Goal: Task Accomplishment & Management: Manage account settings

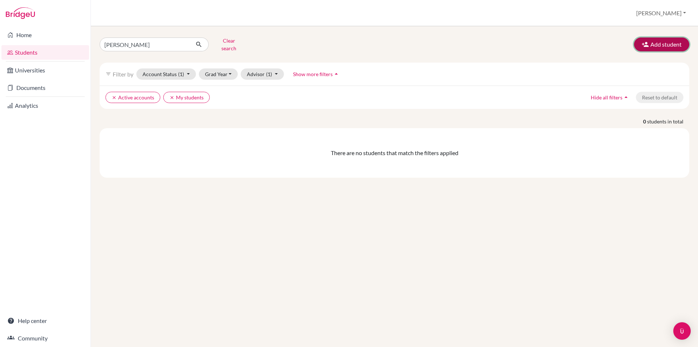
click at [670, 42] on button "Add student" at bounding box center [661, 44] width 55 height 14
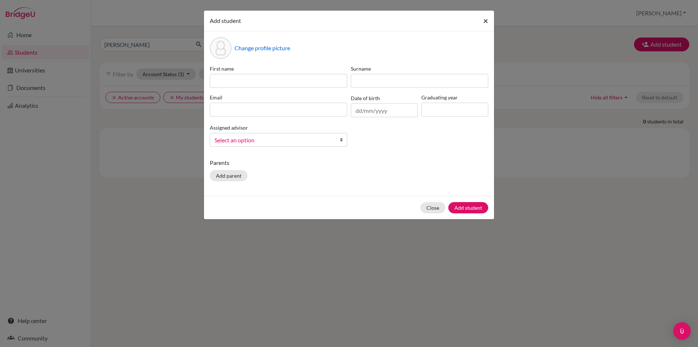
click at [486, 20] on span "×" at bounding box center [485, 20] width 5 height 11
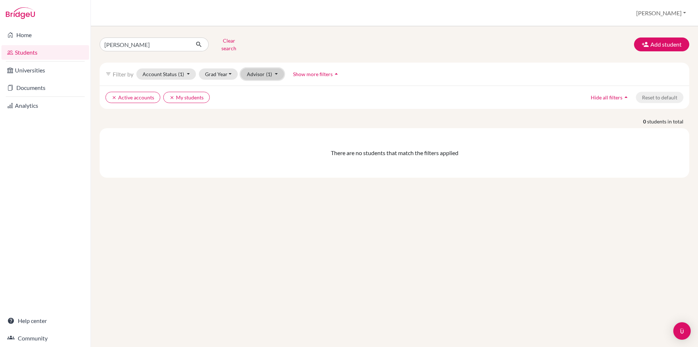
click at [262, 69] on button "Advisor (1)" at bounding box center [262, 73] width 43 height 11
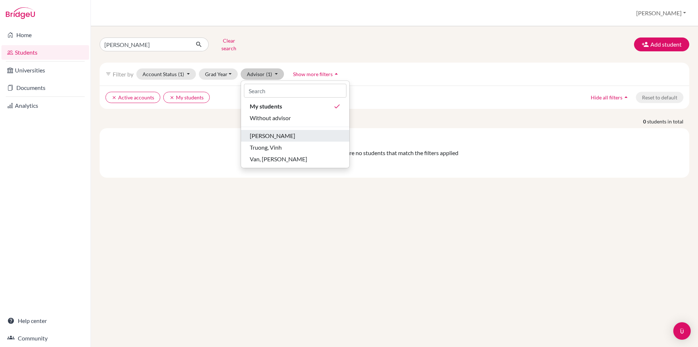
click at [269, 131] on span "Nguyen, Thong" at bounding box center [272, 135] width 45 height 9
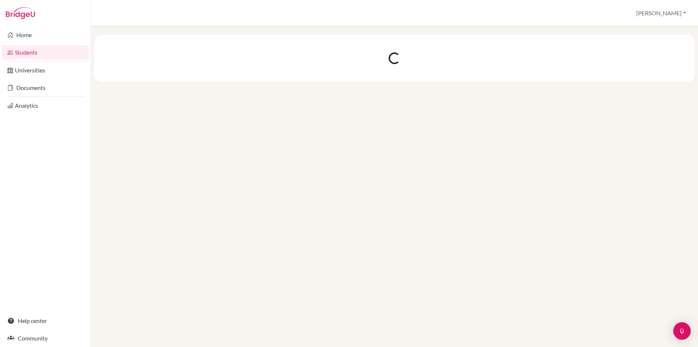
click at [32, 52] on link "Students" at bounding box center [45, 52] width 88 height 15
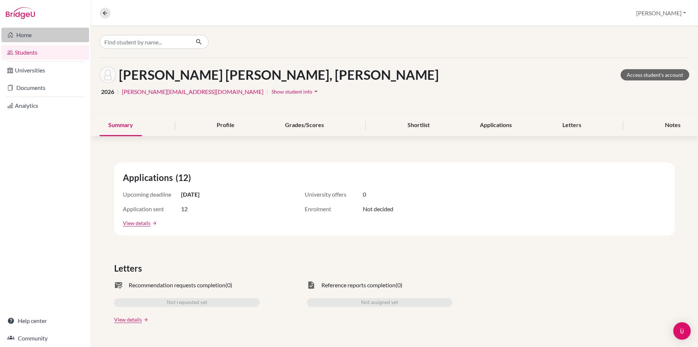
click at [25, 35] on link "Home" at bounding box center [45, 35] width 88 height 15
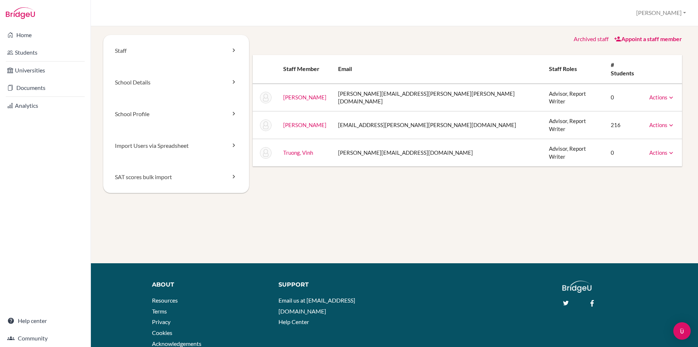
click at [657, 121] on link "Actions" at bounding box center [662, 124] width 25 height 7
click at [639, 153] on link "Archive" at bounding box center [644, 158] width 62 height 11
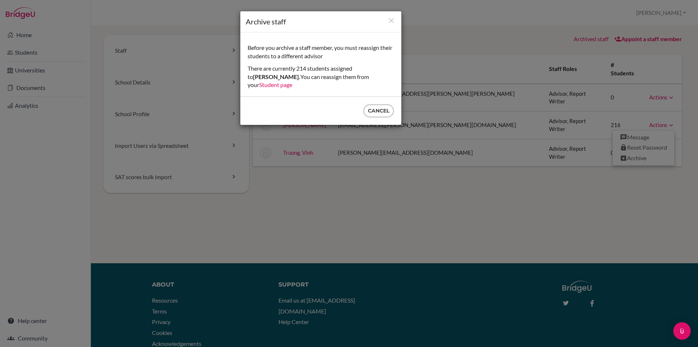
click at [292, 81] on link "Student page" at bounding box center [275, 84] width 33 height 7
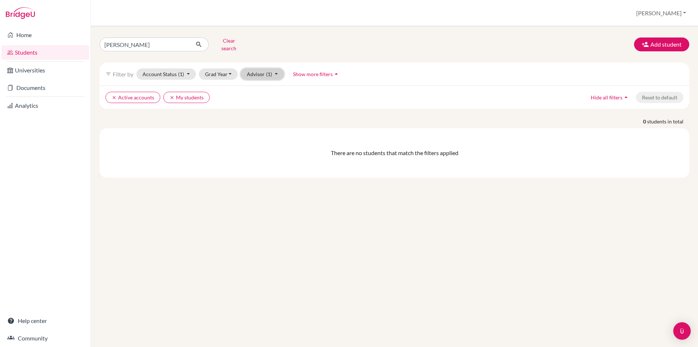
click at [255, 71] on button "Advisor (1)" at bounding box center [262, 73] width 43 height 11
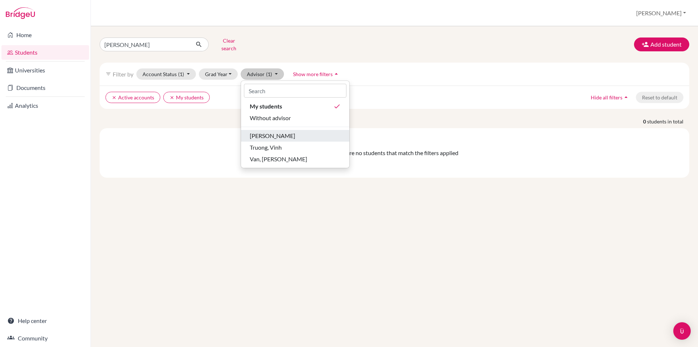
click at [268, 132] on span "[PERSON_NAME]" at bounding box center [272, 135] width 45 height 9
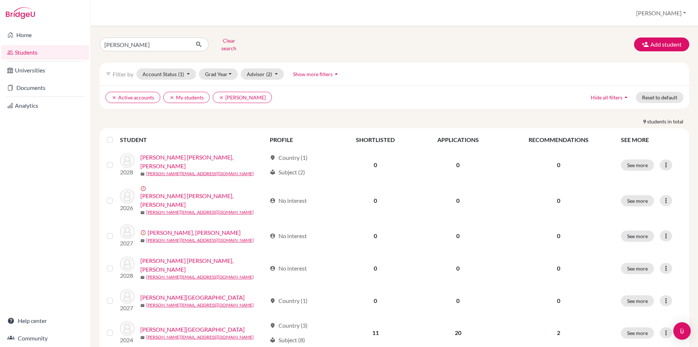
click at [116, 135] on label at bounding box center [116, 135] width 0 height 0
click at [0, 0] on input "checkbox" at bounding box center [0, 0] width 0 height 0
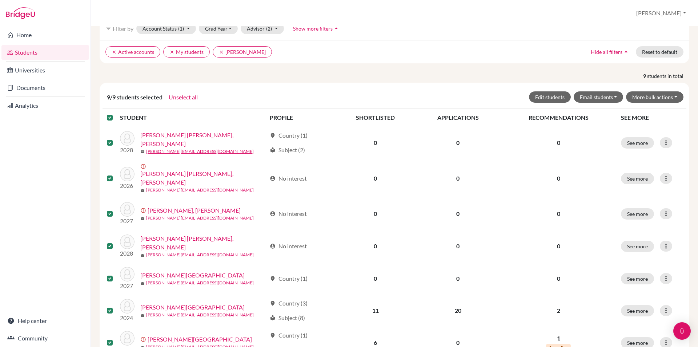
scroll to position [73, 0]
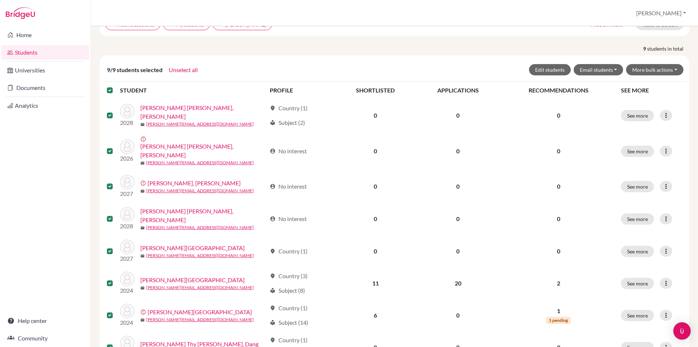
click at [116, 86] on label at bounding box center [116, 86] width 0 height 0
click at [0, 0] on input "checkbox" at bounding box center [0, 0] width 0 height 0
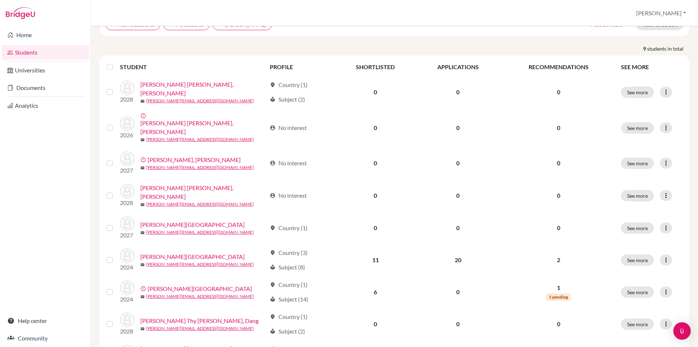
click at [116, 63] on label at bounding box center [116, 63] width 0 height 0
click at [0, 0] on input "checkbox" at bounding box center [0, 0] width 0 height 0
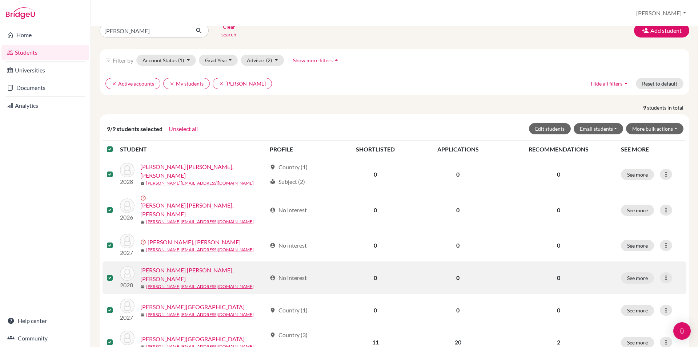
scroll to position [0, 0]
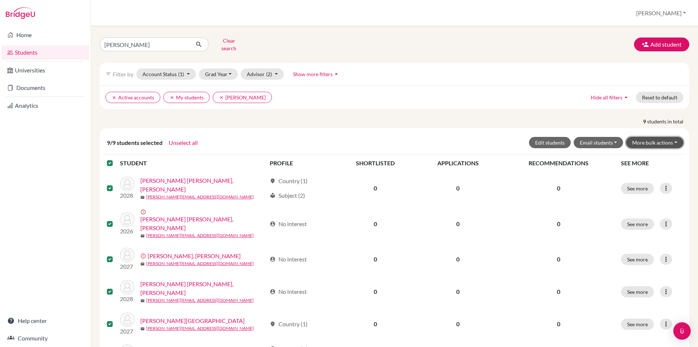
click at [651, 137] on button "More bulk actions" at bounding box center [654, 142] width 57 height 11
click at [587, 137] on button "Email students" at bounding box center [599, 142] width 50 height 11
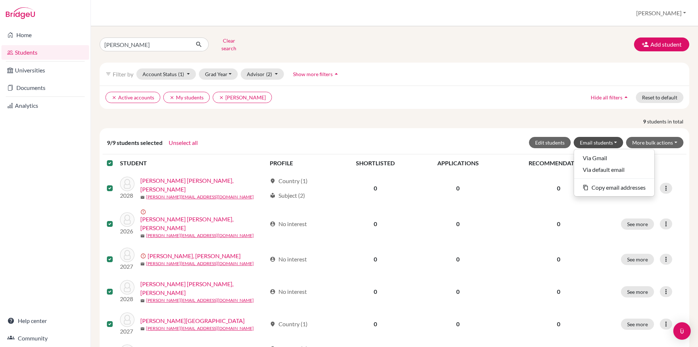
click at [448, 122] on div "9 students in total 9/9 students selected Unselect all Edit students Email stud…" at bounding box center [394, 294] width 601 height 354
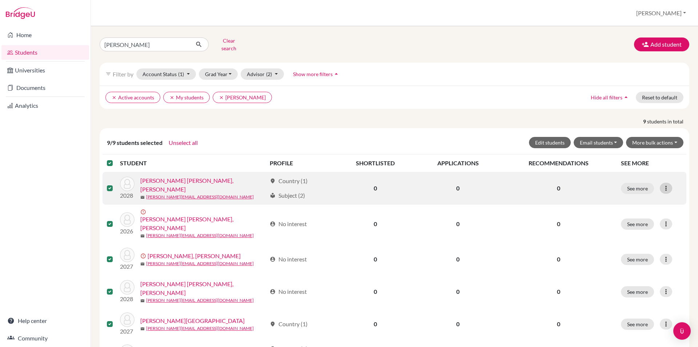
click at [663, 184] on icon at bounding box center [666, 187] width 7 height 7
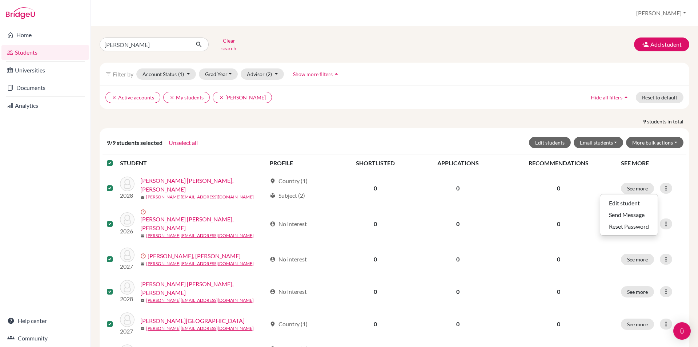
click at [662, 160] on th "SEE MORE" at bounding box center [652, 162] width 70 height 17
click at [640, 137] on button "More bulk actions" at bounding box center [654, 142] width 57 height 11
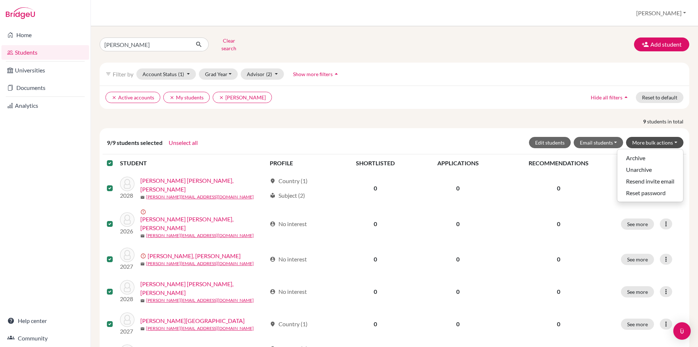
click at [380, 100] on div "clear Active accounts clear My students clear Nguyen, Thong Hide all filters ar…" at bounding box center [395, 96] width 590 height 23
click at [232, 41] on button "Clear search" at bounding box center [229, 44] width 40 height 19
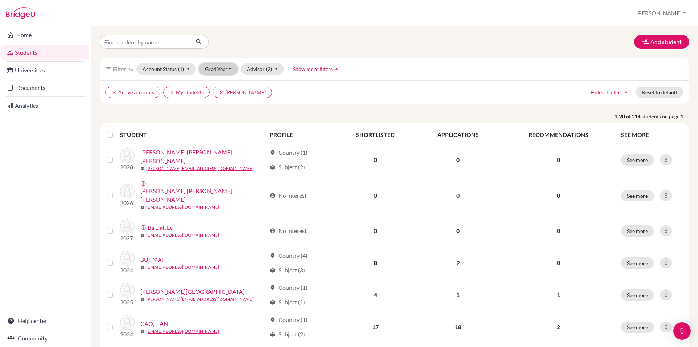
click at [212, 68] on button "Grad Year" at bounding box center [218, 68] width 39 height 11
click at [217, 107] on span "2026" at bounding box center [214, 107] width 13 height 9
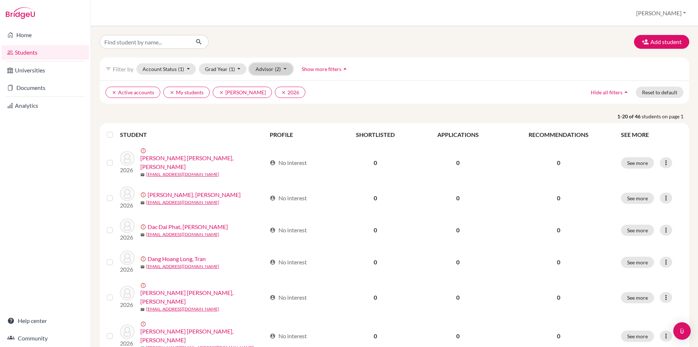
click at [269, 68] on button "Advisor (2)" at bounding box center [270, 68] width 43 height 11
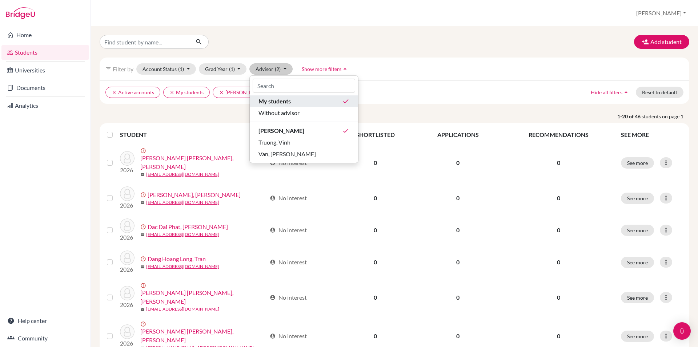
click at [269, 104] on span "My students" at bounding box center [275, 101] width 32 height 9
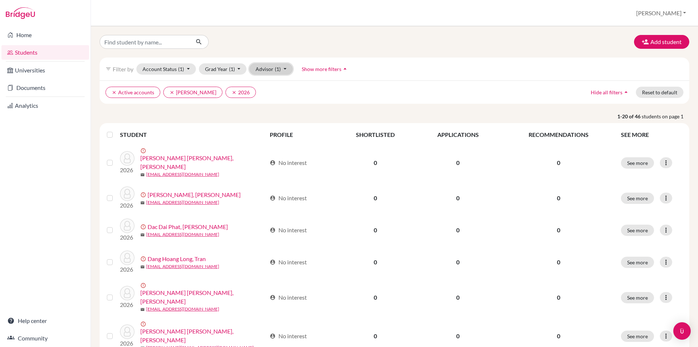
click at [272, 69] on button "Advisor (1)" at bounding box center [270, 68] width 43 height 11
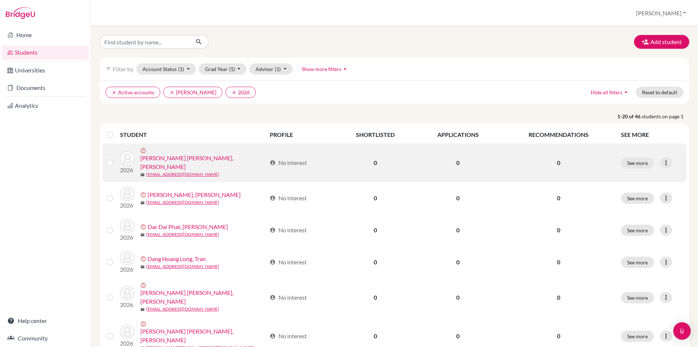
click at [116, 158] on label at bounding box center [116, 158] width 0 height 0
click at [0, 0] on input "checkbox" at bounding box center [0, 0] width 0 height 0
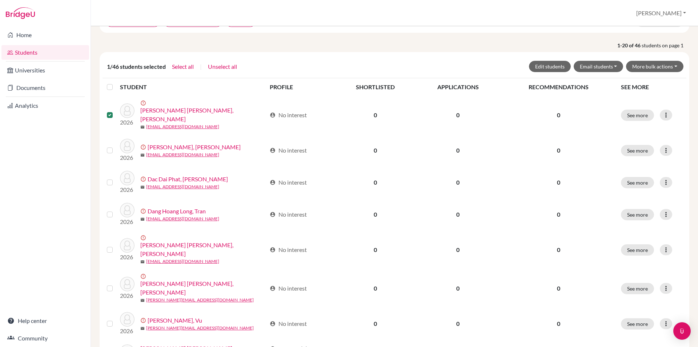
scroll to position [73, 0]
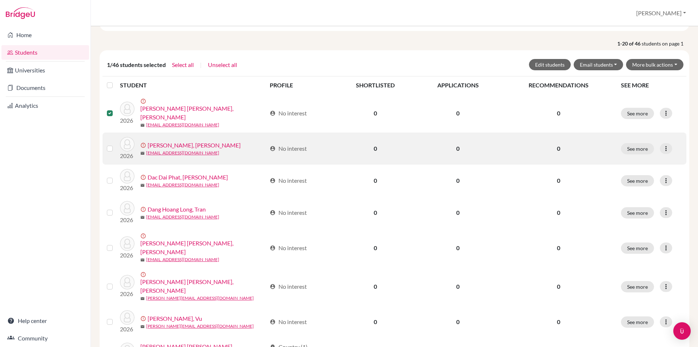
click at [116, 144] on label at bounding box center [116, 144] width 0 height 0
click at [0, 0] on input "checkbox" at bounding box center [0, 0] width 0 height 0
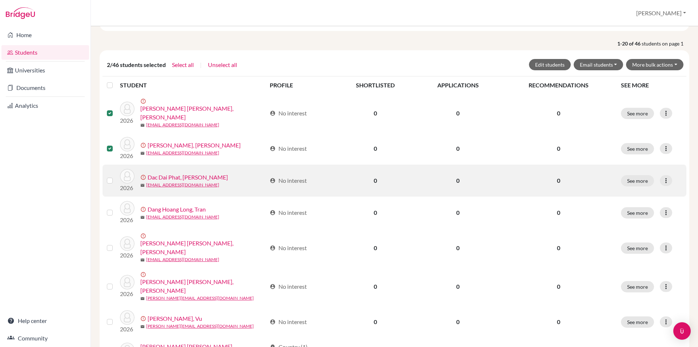
click at [116, 176] on label at bounding box center [116, 176] width 0 height 0
click at [0, 0] on input "checkbox" at bounding box center [0, 0] width 0 height 0
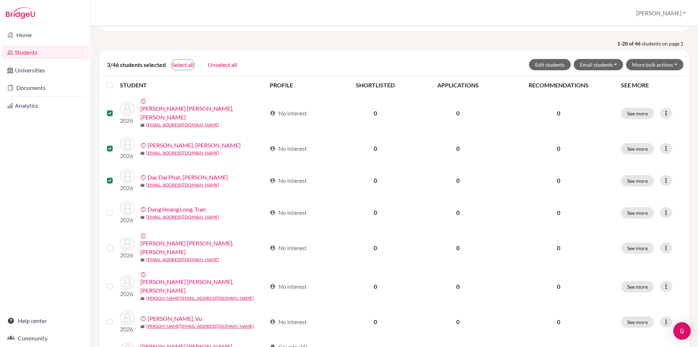
click at [186, 64] on button "Select all" at bounding box center [183, 64] width 23 height 9
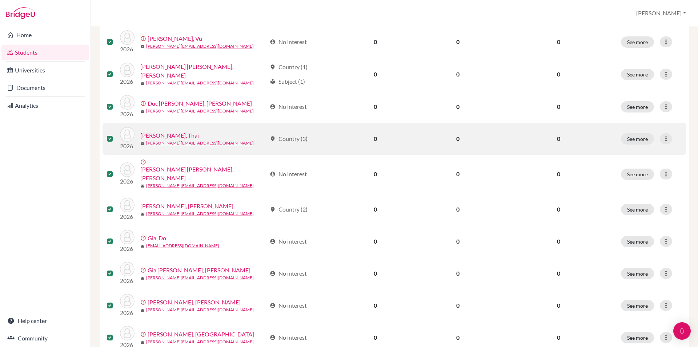
scroll to position [509, 0]
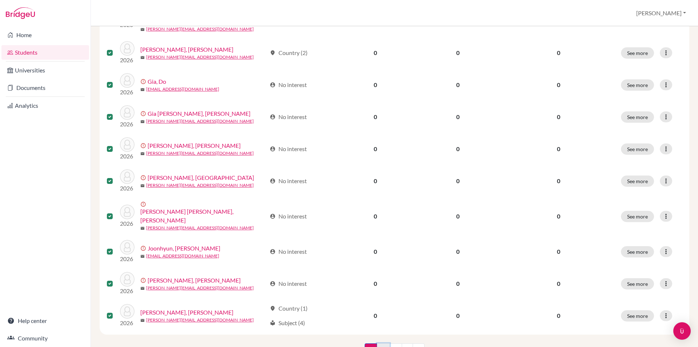
click at [381, 343] on link "2" at bounding box center [383, 350] width 13 height 14
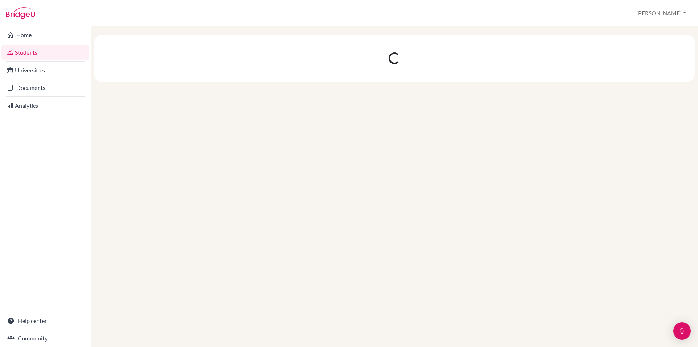
scroll to position [0, 0]
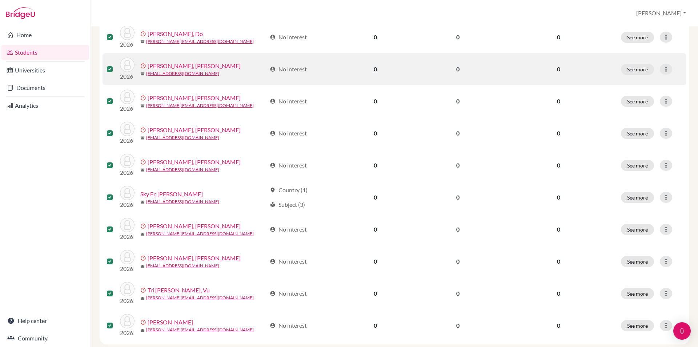
scroll to position [509, 0]
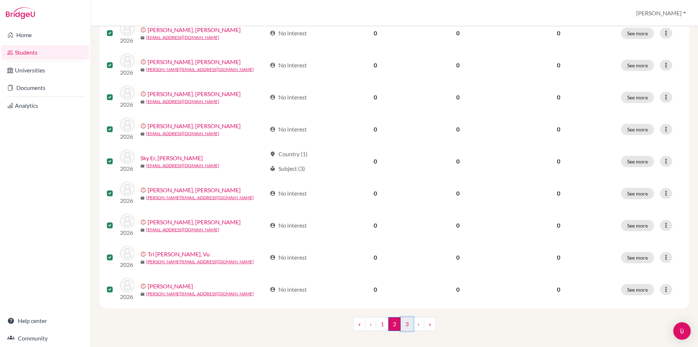
click at [402, 319] on link "3" at bounding box center [407, 324] width 13 height 14
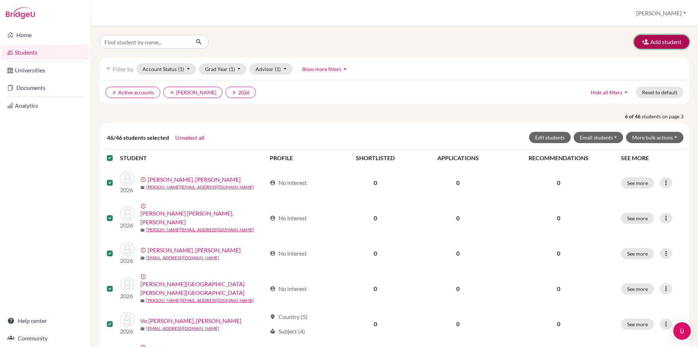
click at [655, 41] on button "Add student" at bounding box center [661, 42] width 55 height 14
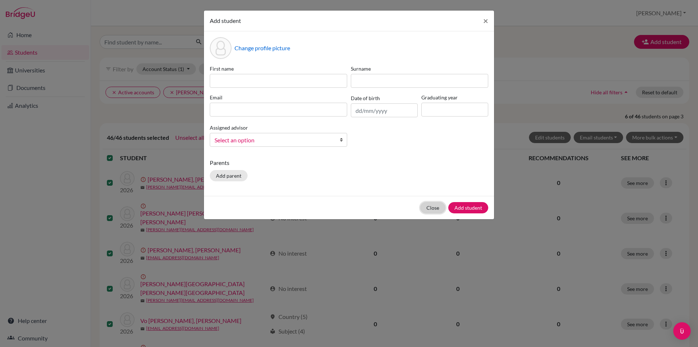
click at [423, 205] on button "Close" at bounding box center [432, 207] width 25 height 11
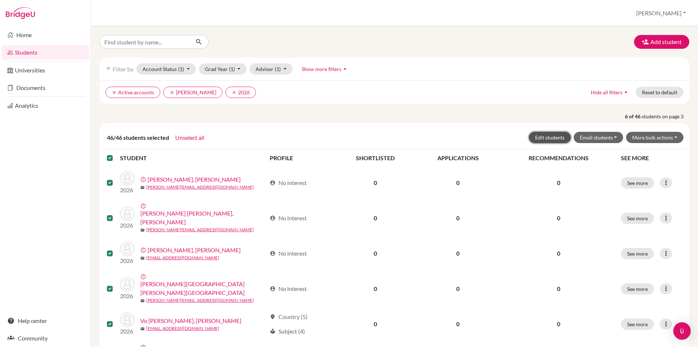
click at [545, 139] on button "Edit students" at bounding box center [550, 137] width 42 height 11
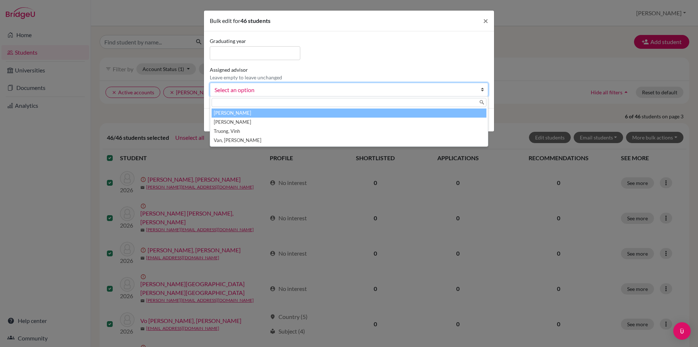
click at [259, 85] on span "Select an option" at bounding box center [345, 89] width 260 height 9
click at [253, 112] on li "Hamilton, Dana" at bounding box center [349, 112] width 275 height 9
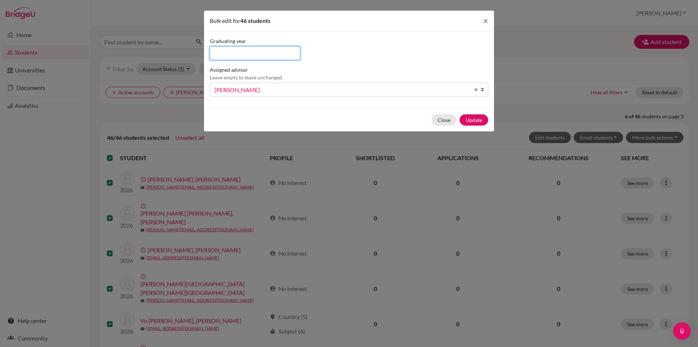
click at [243, 52] on input at bounding box center [255, 53] width 91 height 14
type input "2026"
click at [477, 120] on button "Update" at bounding box center [474, 119] width 29 height 11
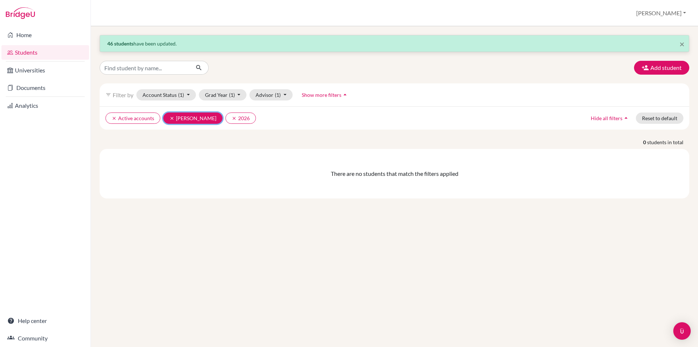
click at [169, 119] on icon "clear" at bounding box center [171, 118] width 5 height 5
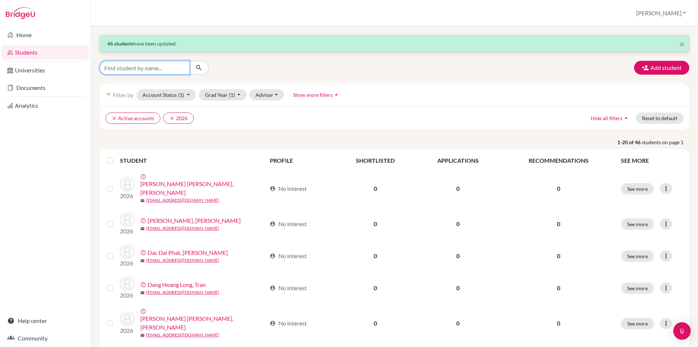
click at [148, 62] on input "Find student by name..." at bounding box center [145, 68] width 90 height 14
type input "nguyen, anh"
click at [200, 69] on icon "submit" at bounding box center [198, 67] width 7 height 7
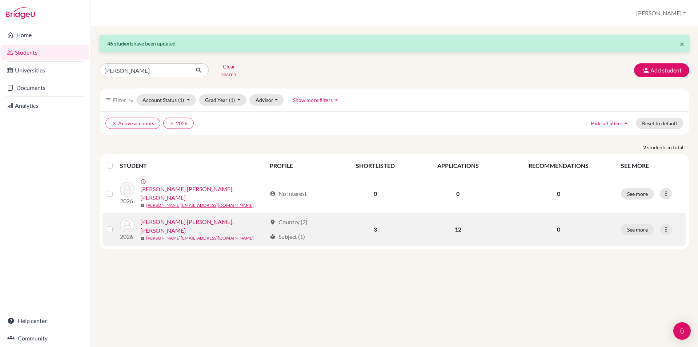
click at [171, 217] on link "Phuong Ha Anh, Nguyen" at bounding box center [203, 225] width 126 height 17
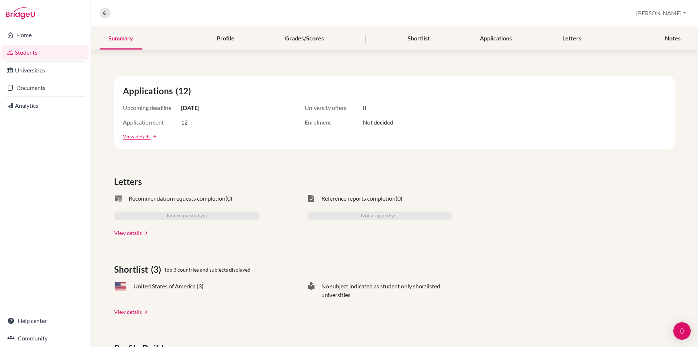
scroll to position [109, 0]
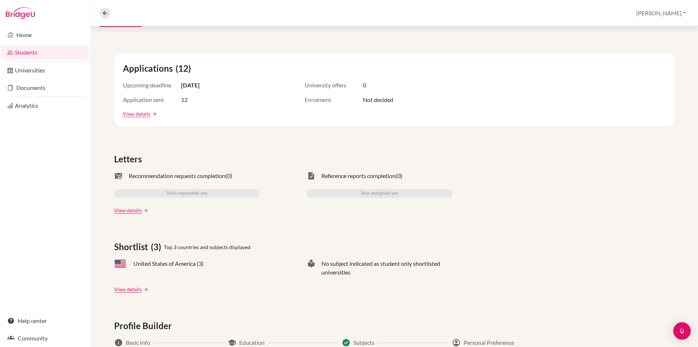
click at [340, 192] on div "Not assigned yet" at bounding box center [379, 193] width 145 height 9
click at [123, 211] on link "View details" at bounding box center [128, 210] width 28 height 8
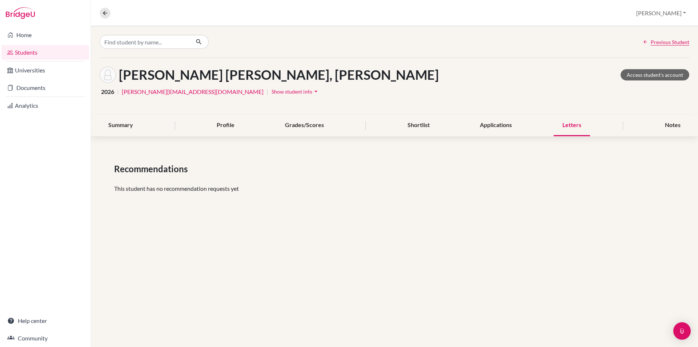
click at [272, 91] on span "Show student info" at bounding box center [292, 91] width 41 height 6
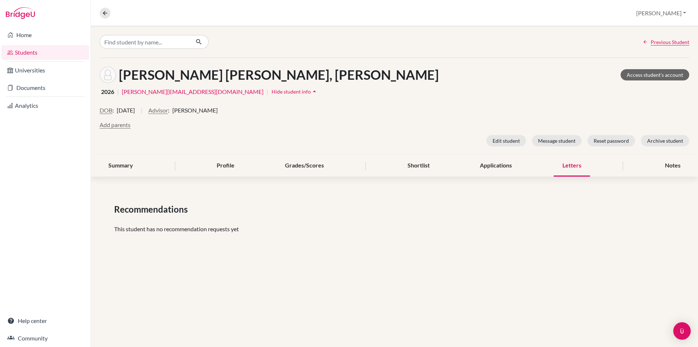
click at [185, 74] on h1 "Phuong Ha Anh, Nguyen" at bounding box center [279, 75] width 320 height 16
click at [37, 33] on link "Home" at bounding box center [45, 35] width 88 height 15
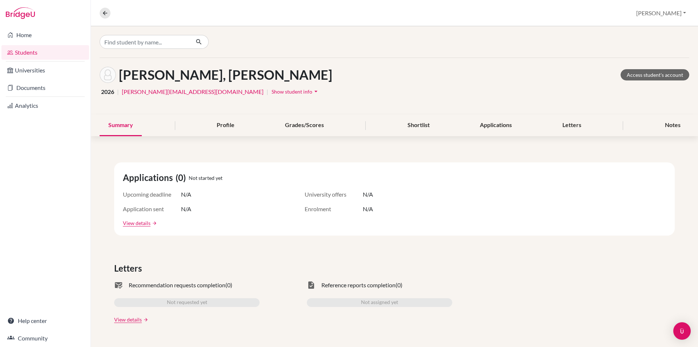
click at [28, 50] on link "Students" at bounding box center [45, 52] width 88 height 15
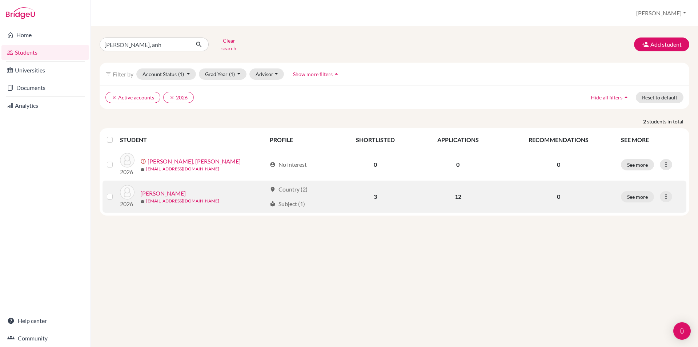
click at [175, 189] on link "[PERSON_NAME]" at bounding box center [162, 193] width 45 height 9
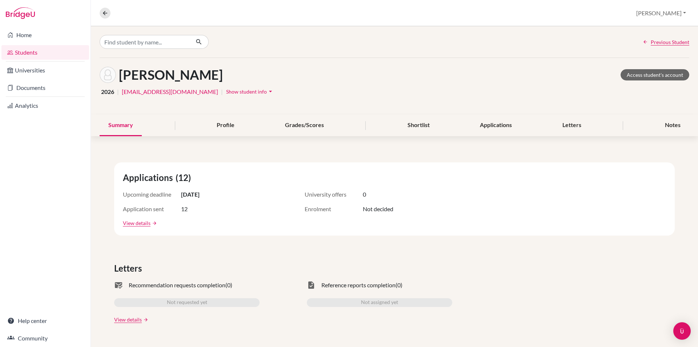
click at [35, 54] on link "Students" at bounding box center [45, 52] width 88 height 15
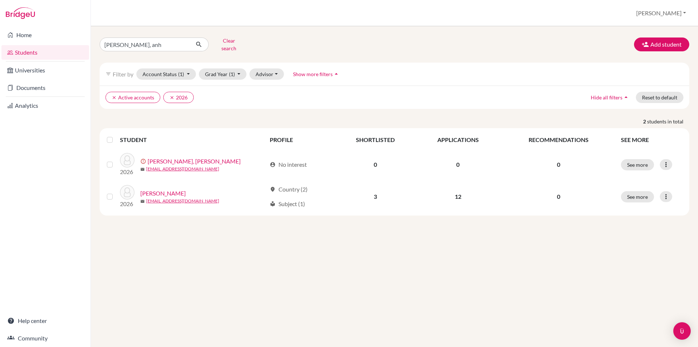
click at [23, 34] on link "Home" at bounding box center [45, 35] width 88 height 15
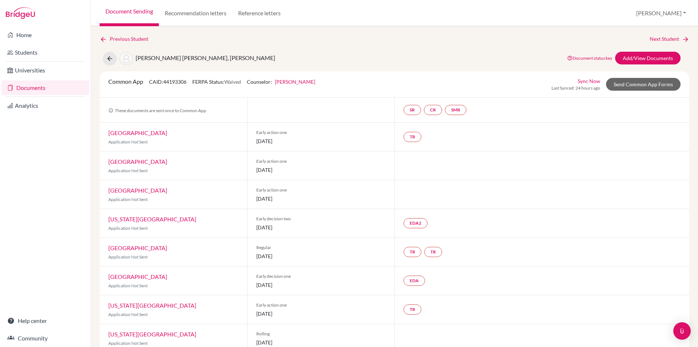
click at [585, 81] on link "Sync Now" at bounding box center [589, 81] width 23 height 8
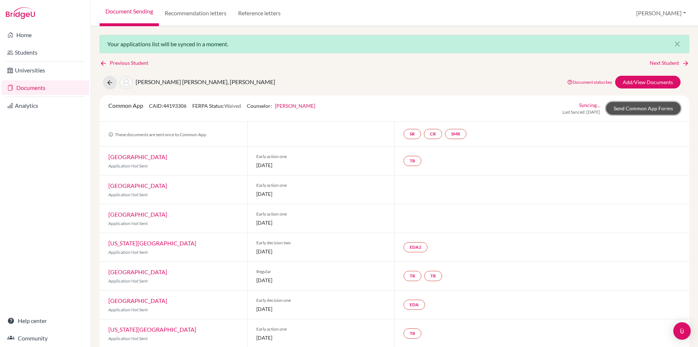
click at [636, 107] on link "Send Common App Forms" at bounding box center [643, 108] width 75 height 13
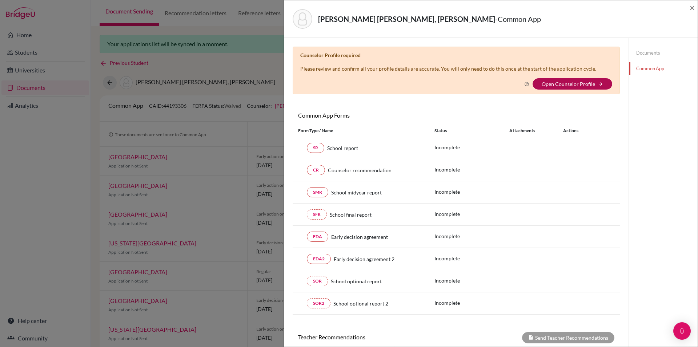
click at [564, 85] on link "Open Counselor Profile" at bounding box center [568, 84] width 53 height 6
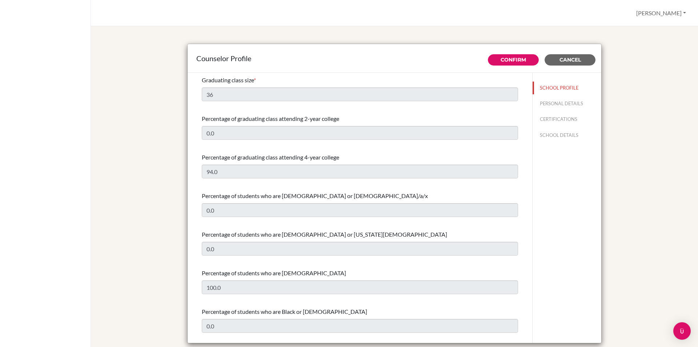
select select "0"
select select "314972"
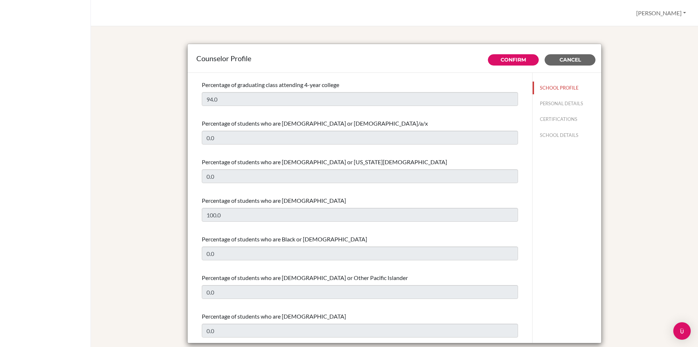
scroll to position [73, 0]
click at [552, 87] on button "SCHOOL PROFILE" at bounding box center [567, 87] width 69 height 13
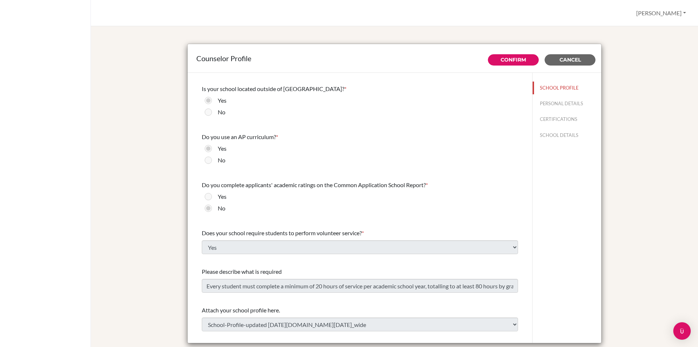
scroll to position [755, 0]
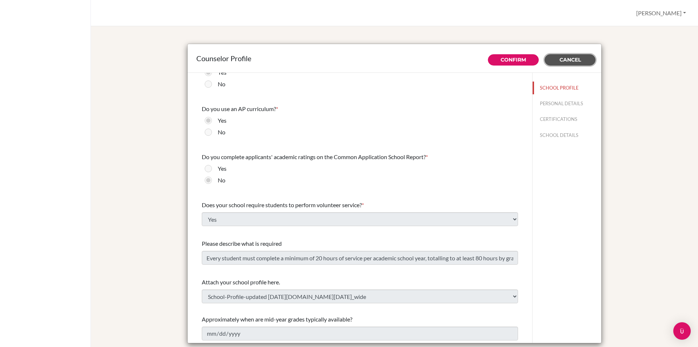
click at [564, 56] on button "Cancel" at bounding box center [570, 59] width 51 height 11
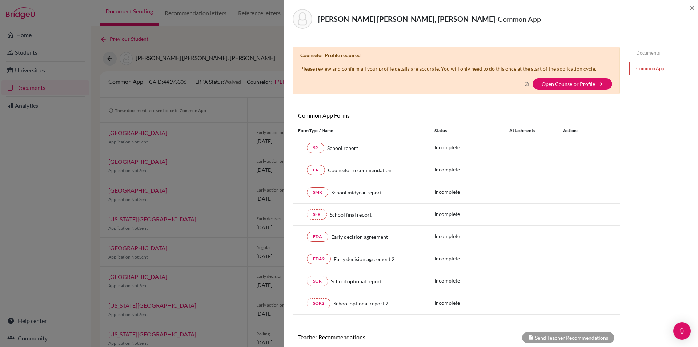
click at [646, 50] on link "Documents" at bounding box center [663, 53] width 69 height 13
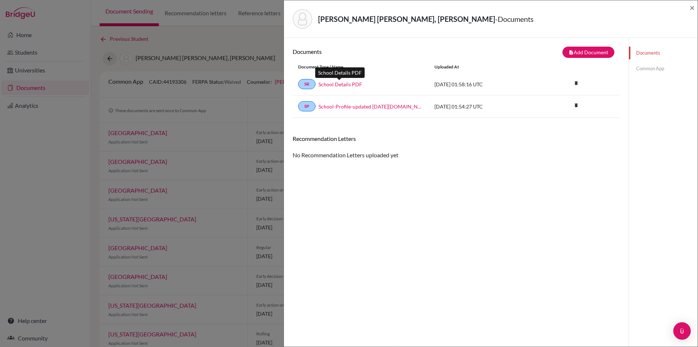
click at [334, 84] on link "School Details PDF" at bounding box center [341, 84] width 44 height 8
click at [585, 50] on button "note_add Add Document" at bounding box center [589, 52] width 52 height 11
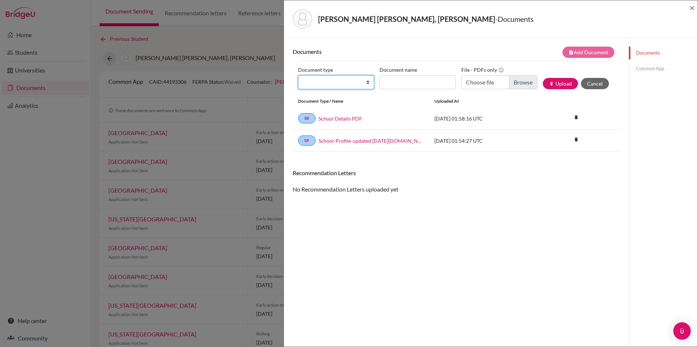
click at [367, 83] on select "Change explanation for Common App reports Counselor recommendation Internationa…" at bounding box center [336, 82] width 76 height 14
click at [442, 195] on div "Documents note_add Add Document Document type Change explanation for Common App…" at bounding box center [456, 211] width 327 height 329
click at [367, 81] on select "Change explanation for Common App reports Counselor recommendation Internationa…" at bounding box center [336, 82] width 76 height 14
click at [524, 216] on div "Documents note_add Add Document Document type Change explanation for Common App…" at bounding box center [456, 211] width 327 height 329
click at [646, 68] on link "Common App" at bounding box center [663, 68] width 69 height 13
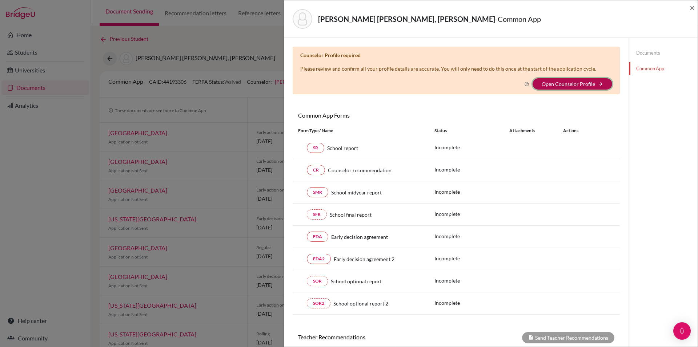
click at [598, 84] on icon "arrow_forward" at bounding box center [600, 83] width 5 height 5
click at [560, 80] on button "Open Counselor Profile arrow_forward" at bounding box center [573, 83] width 80 height 11
click at [643, 49] on link "Documents" at bounding box center [663, 53] width 69 height 13
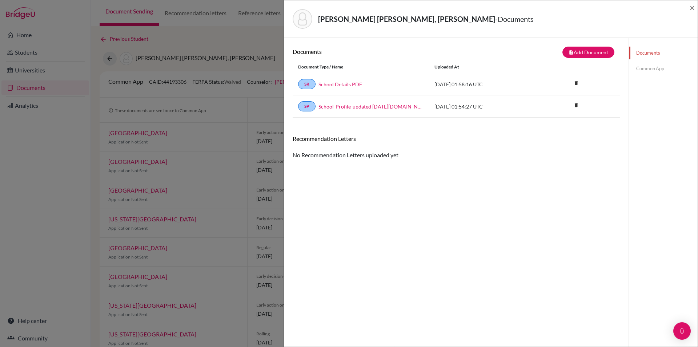
click at [209, 46] on div "Phuong Ha Anh, Nguyen - Documents × Documents note_add Add Document Document ty…" at bounding box center [349, 173] width 698 height 347
click at [692, 9] on span "×" at bounding box center [692, 7] width 5 height 11
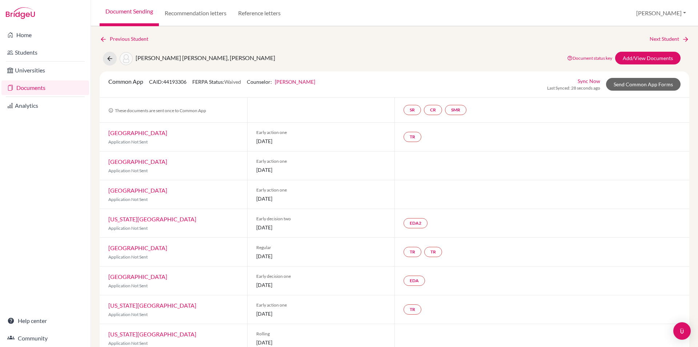
click at [578, 81] on link "Sync Now" at bounding box center [589, 81] width 23 height 8
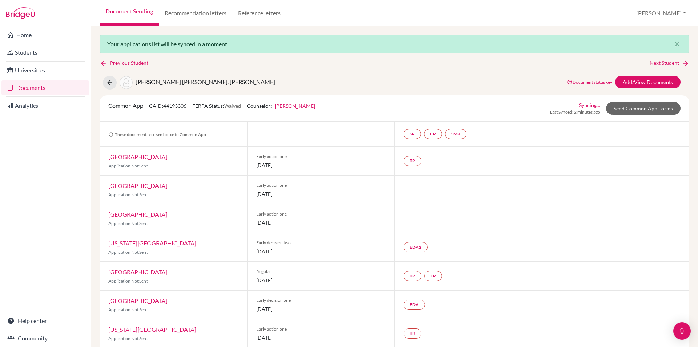
click at [32, 88] on link "Documents" at bounding box center [45, 87] width 88 height 15
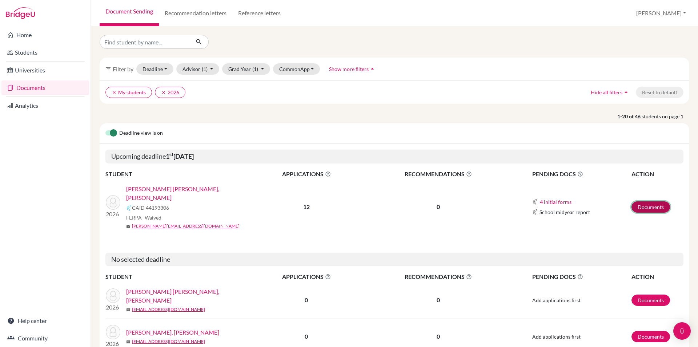
click at [639, 201] on link "Documents" at bounding box center [651, 206] width 39 height 11
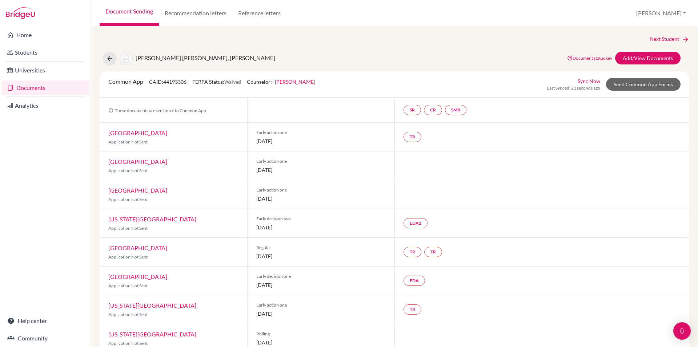
click at [301, 82] on link "[PERSON_NAME]" at bounding box center [295, 82] width 40 height 6
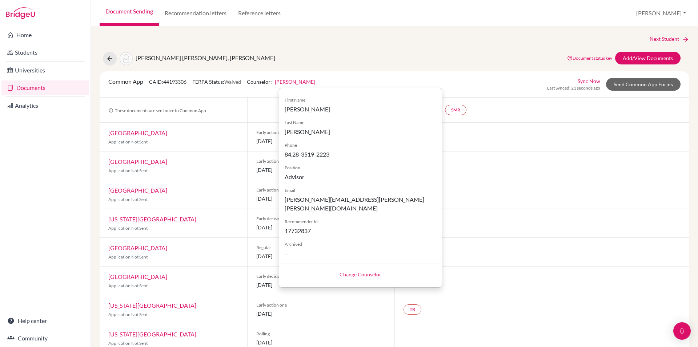
click at [382, 64] on div "Phuong Ha Anh, Nguyen Document status key TR Requirement. Document not uploaded…" at bounding box center [394, 59] width 601 height 14
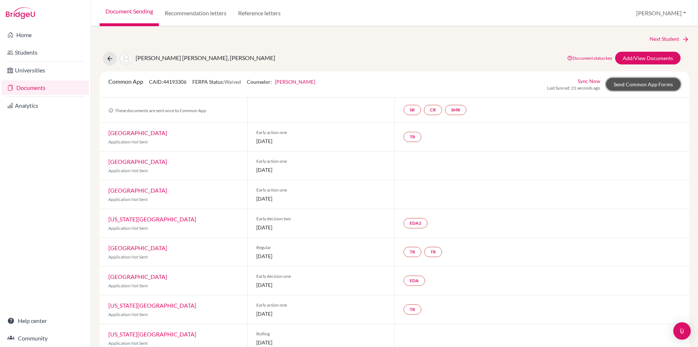
click at [636, 84] on link "Send Common App Forms" at bounding box center [643, 84] width 75 height 13
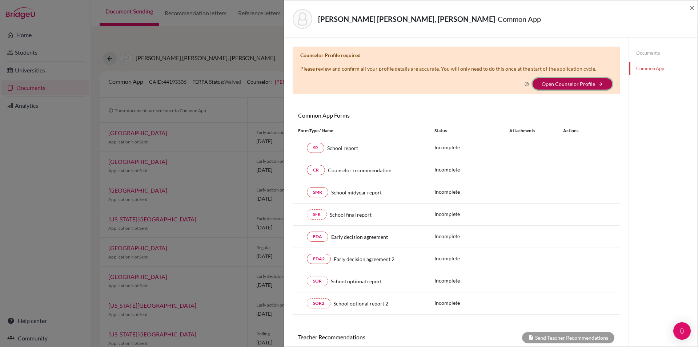
click at [598, 83] on icon "arrow_forward" at bounding box center [600, 83] width 5 height 5
click at [549, 84] on link "Open Counselor Profile" at bounding box center [568, 84] width 53 height 6
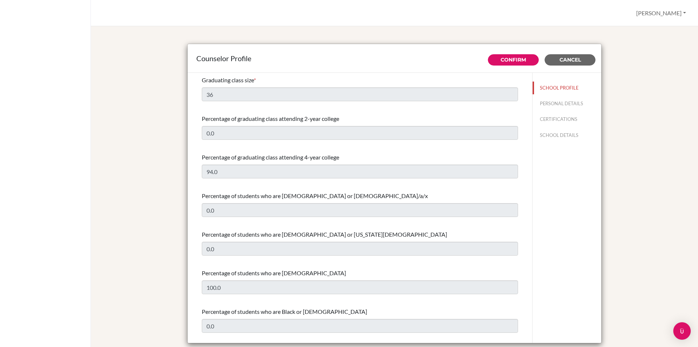
select select "0"
select select "314972"
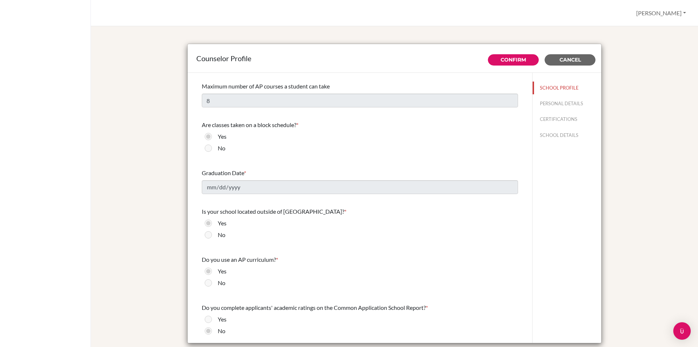
scroll to position [755, 0]
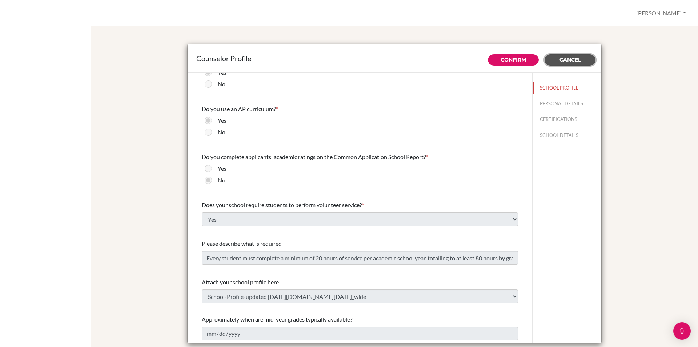
click at [578, 56] on span "Cancel" at bounding box center [570, 59] width 21 height 7
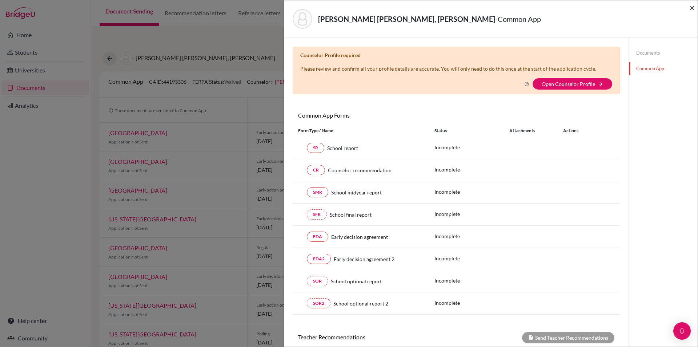
click at [690, 9] on span "×" at bounding box center [692, 7] width 5 height 11
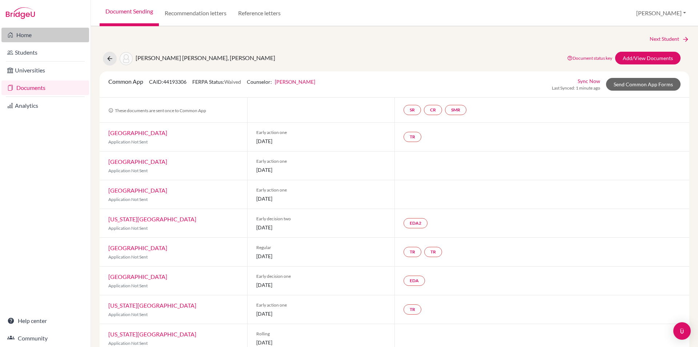
click at [27, 36] on link "Home" at bounding box center [45, 35] width 88 height 15
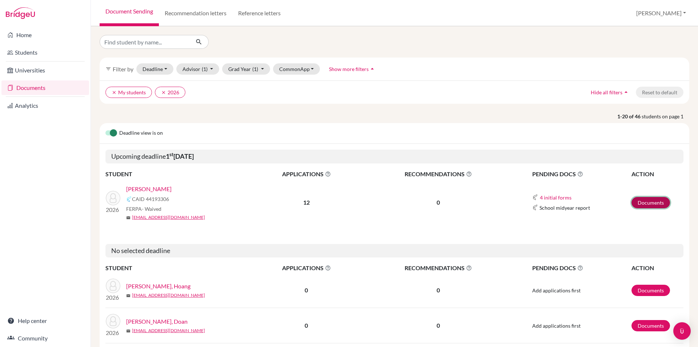
click at [645, 204] on link "Documents" at bounding box center [651, 202] width 39 height 11
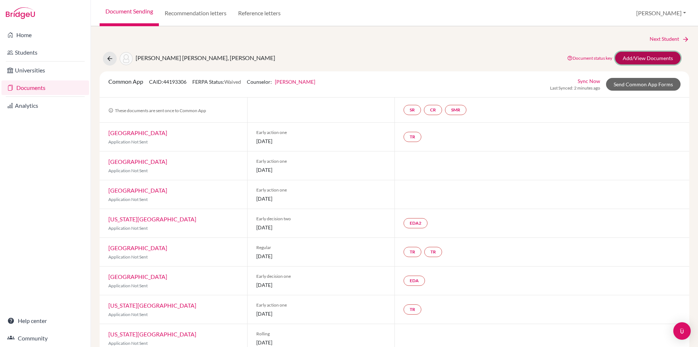
click at [642, 56] on link "Add/View Documents" at bounding box center [647, 58] width 65 height 13
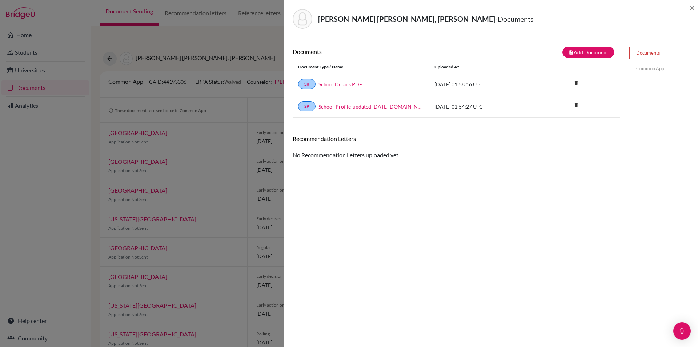
click at [27, 36] on div "[PERSON_NAME] [PERSON_NAME], [PERSON_NAME] - Documents × Documents note_add Add…" at bounding box center [349, 173] width 698 height 347
click at [695, 7] on div "[PERSON_NAME] [PERSON_NAME], [PERSON_NAME] - Documents ×" at bounding box center [491, 18] width 414 height 37
click at [691, 8] on span "×" at bounding box center [692, 7] width 5 height 11
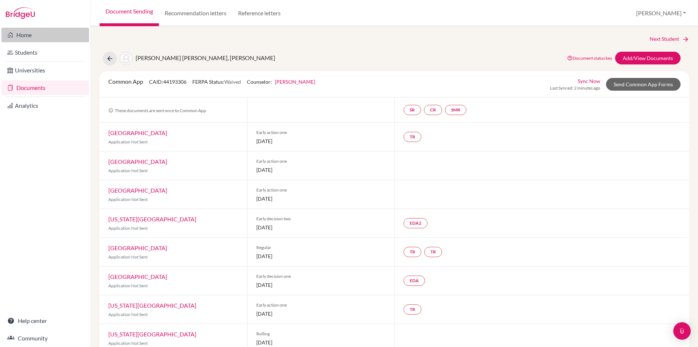
click at [17, 34] on link "Home" at bounding box center [45, 35] width 88 height 15
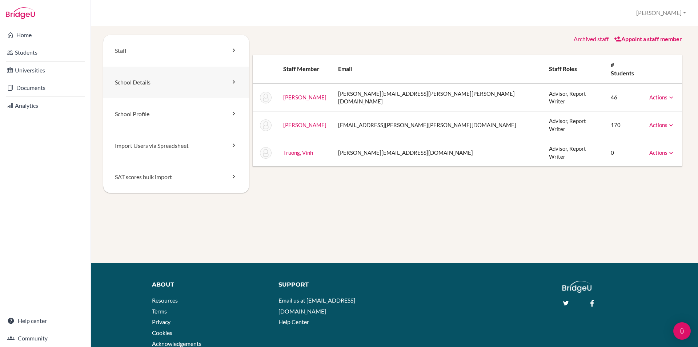
click at [141, 81] on link "School Details" at bounding box center [176, 83] width 146 height 32
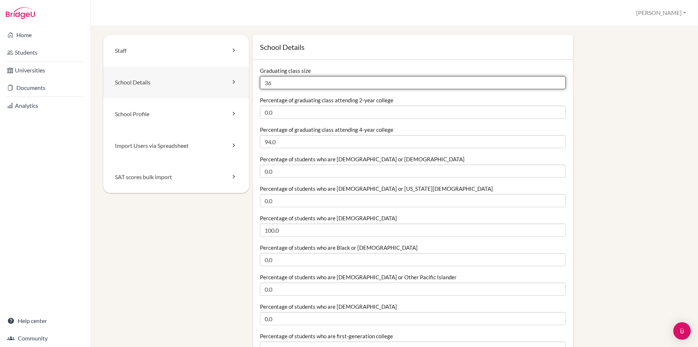
drag, startPoint x: 278, startPoint y: 83, endPoint x: 185, endPoint y: 79, distance: 93.2
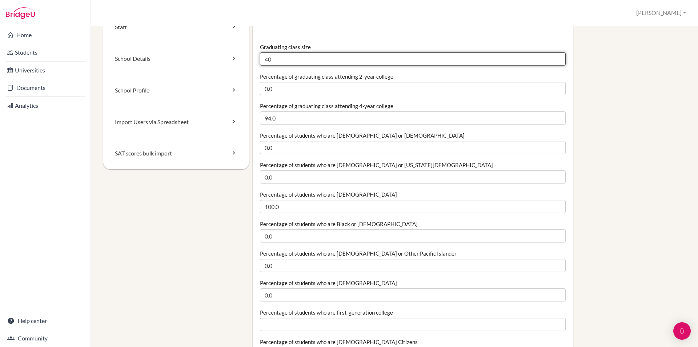
scroll to position [36, 0]
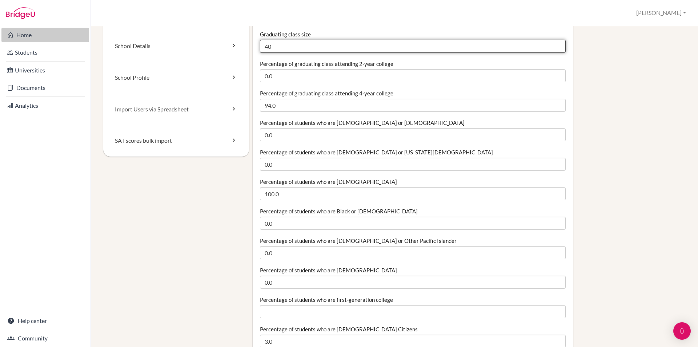
type input "40"
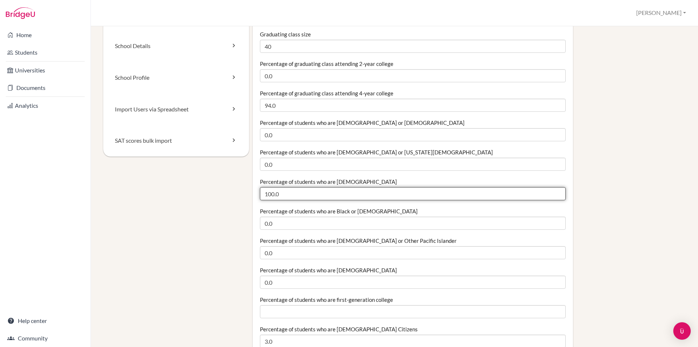
drag, startPoint x: 280, startPoint y: 195, endPoint x: 204, endPoint y: 184, distance: 76.9
type input "98"
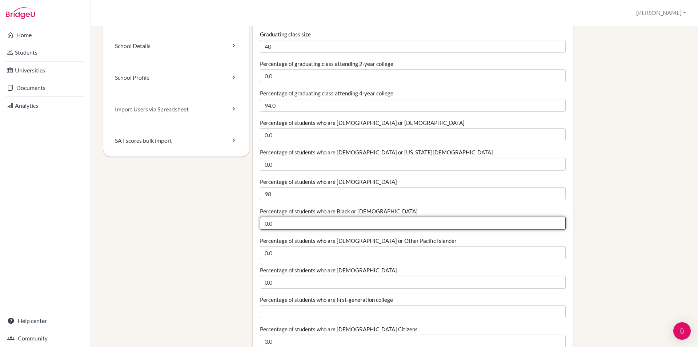
drag, startPoint x: 300, startPoint y: 227, endPoint x: 221, endPoint y: 216, distance: 79.6
type input ".01"
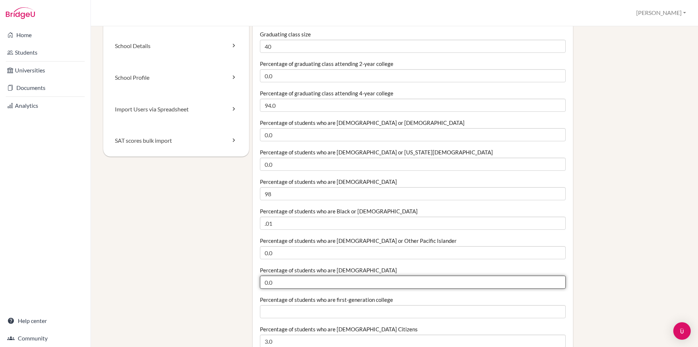
drag, startPoint x: 286, startPoint y: 280, endPoint x: 201, endPoint y: 265, distance: 86.2
type input "2"
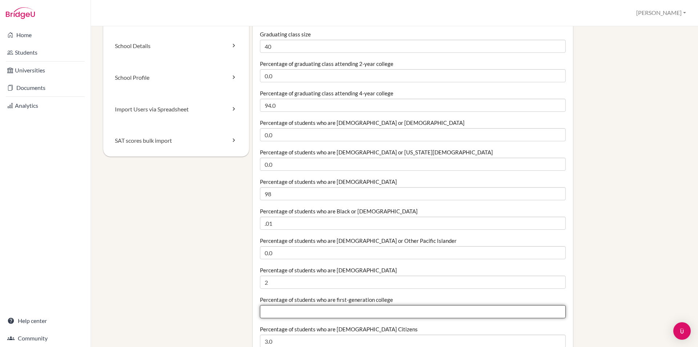
click at [397, 309] on input "Percentage of students who are first-generation college" at bounding box center [413, 311] width 306 height 13
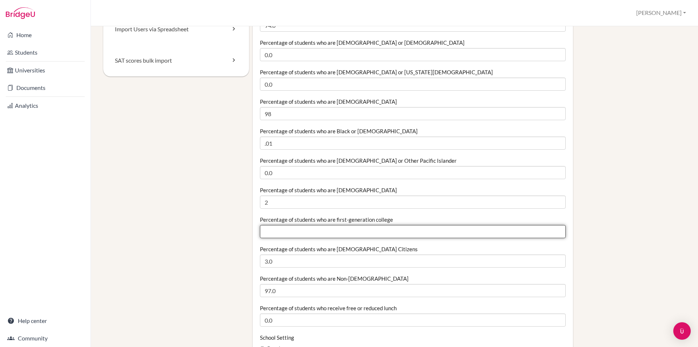
scroll to position [145, 0]
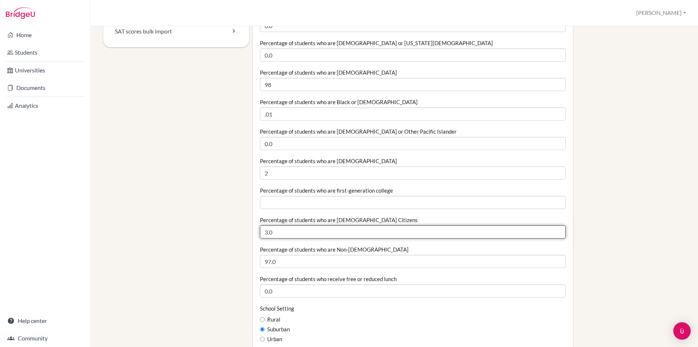
drag, startPoint x: 306, startPoint y: 228, endPoint x: 232, endPoint y: 234, distance: 74.0
type input "2"
type input "12"
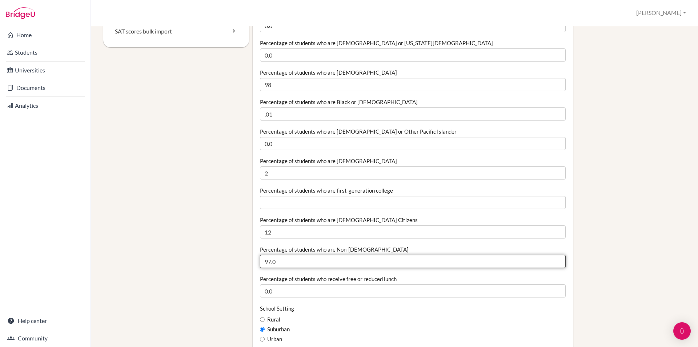
drag, startPoint x: 282, startPoint y: 263, endPoint x: 179, endPoint y: 262, distance: 102.9
type input "88"
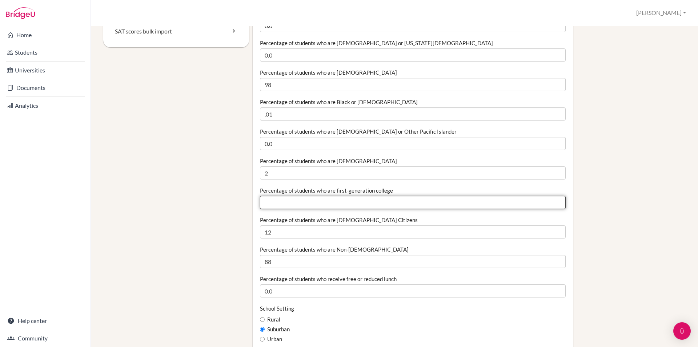
click at [351, 203] on input "Percentage of students who are first-generation college" at bounding box center [413, 202] width 306 height 13
type input "5"
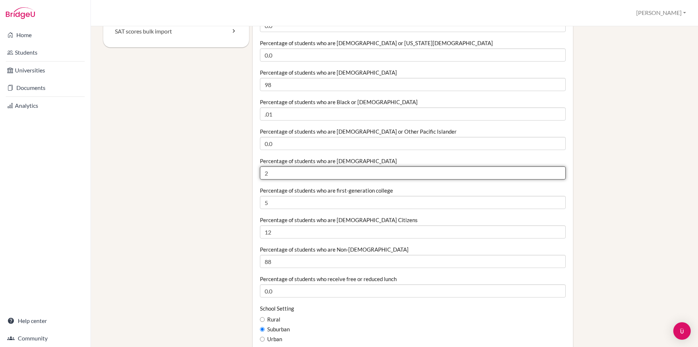
drag, startPoint x: 321, startPoint y: 174, endPoint x: 248, endPoint y: 174, distance: 72.7
type input "2"
type input "6"
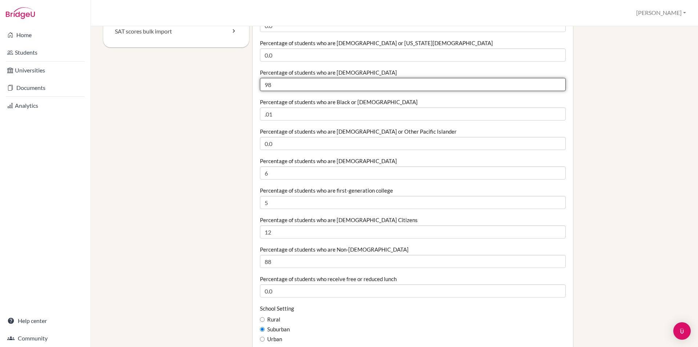
click at [267, 84] on input "98" at bounding box center [413, 84] width 306 height 13
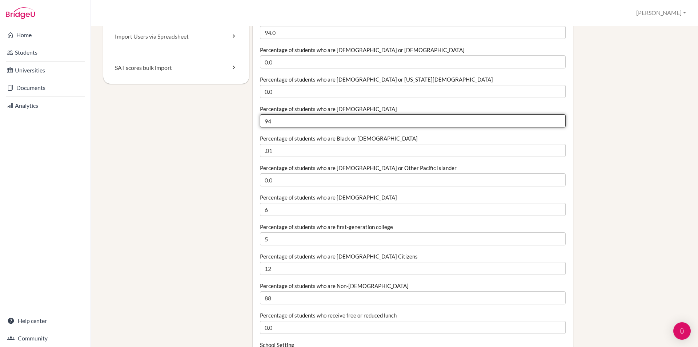
type input "94"
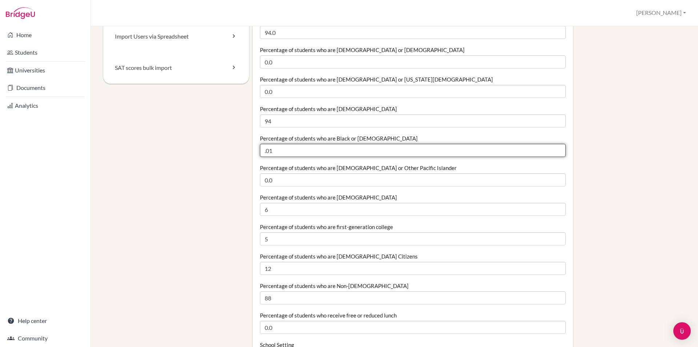
drag, startPoint x: 281, startPoint y: 148, endPoint x: 225, endPoint y: 147, distance: 56.4
type input ".50"
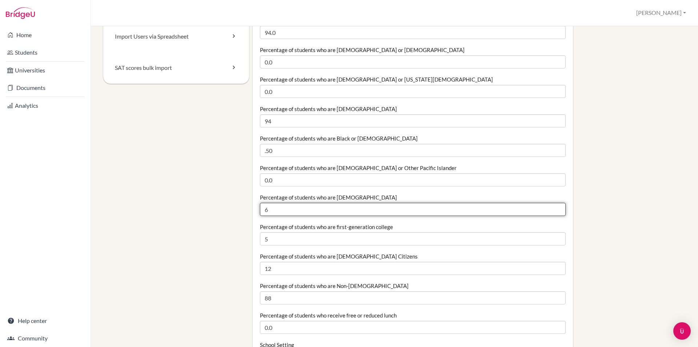
drag, startPoint x: 273, startPoint y: 209, endPoint x: 228, endPoint y: 207, distance: 44.8
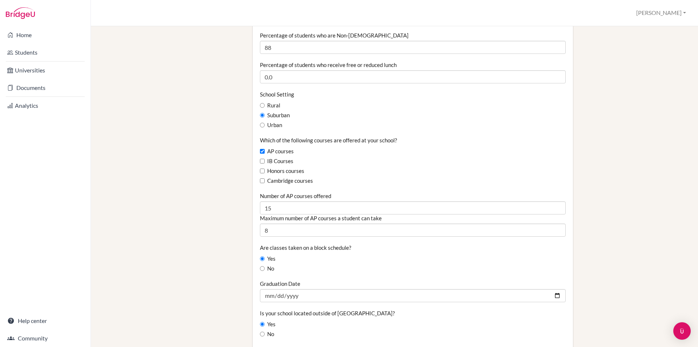
scroll to position [364, 0]
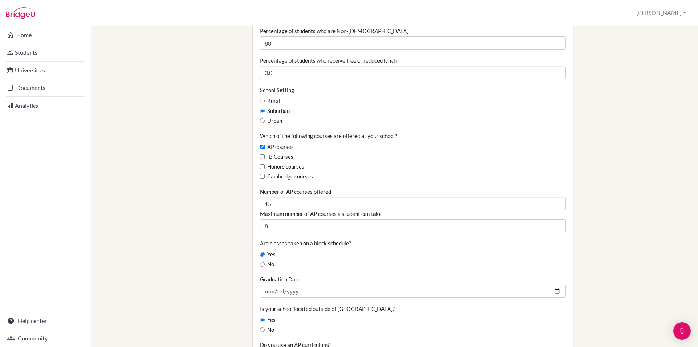
type input "5"
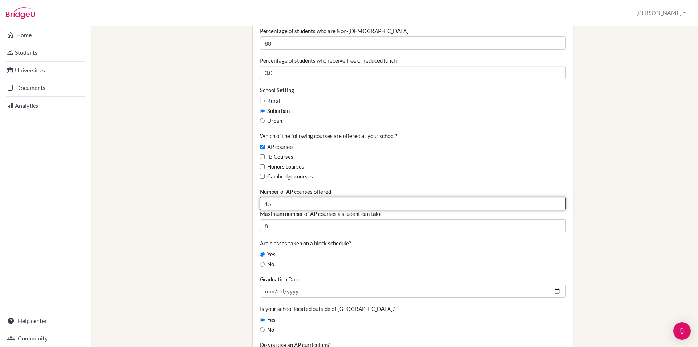
click at [281, 206] on input "15" at bounding box center [413, 203] width 306 height 13
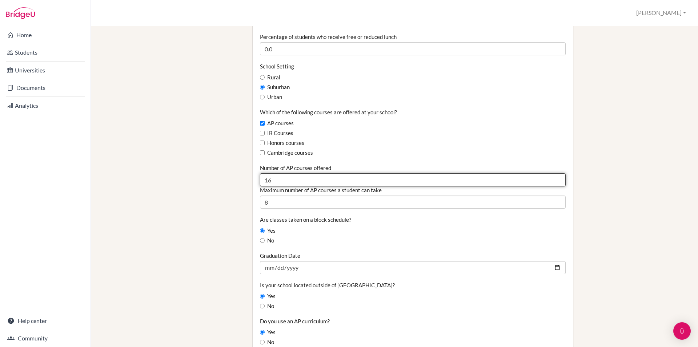
scroll to position [436, 0]
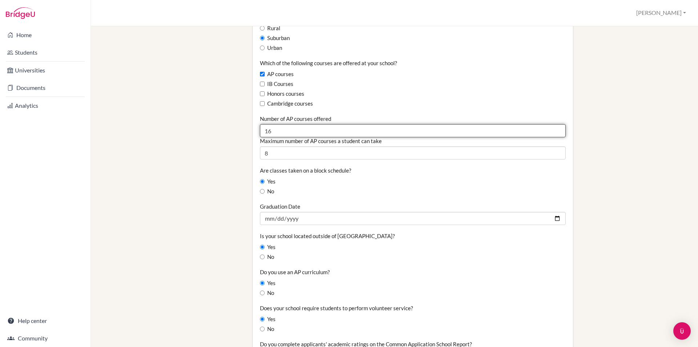
type input "16"
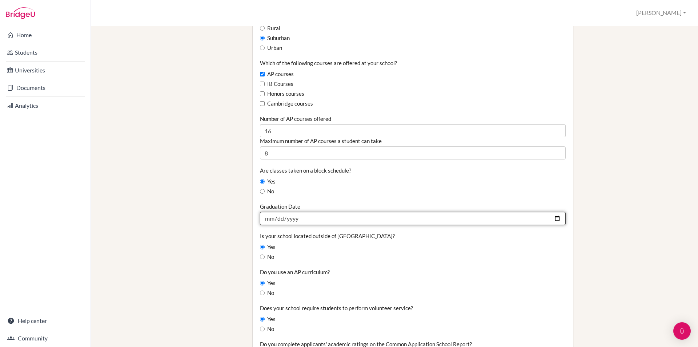
click at [296, 218] on input "2025-06-11" at bounding box center [413, 218] width 306 height 13
click at [281, 218] on input "2025-06-11" at bounding box center [413, 218] width 306 height 13
click at [277, 220] on input "Graduation Date" at bounding box center [413, 218] width 306 height 13
type input "[DATE]"
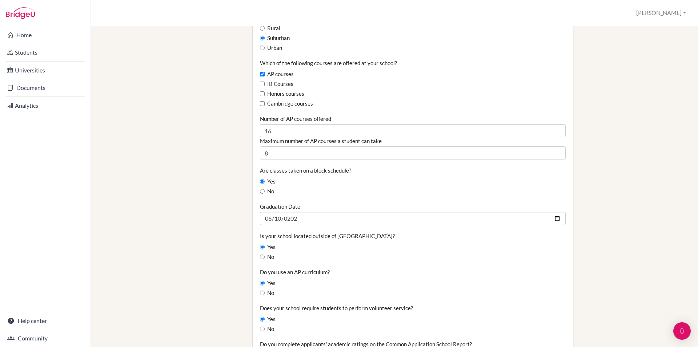
click at [355, 265] on fieldset "Graduating class size 40 Percentage of graduating class attending 2-year colleg…" at bounding box center [413, 119] width 306 height 979
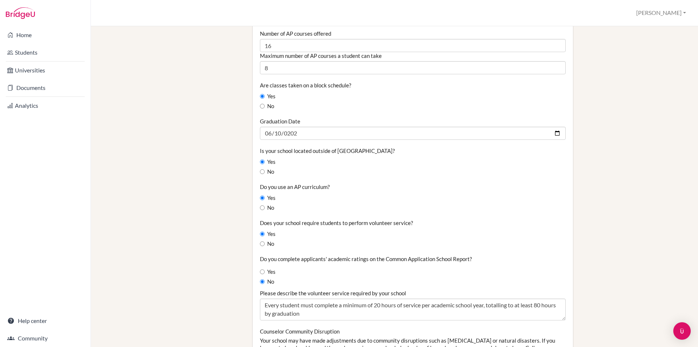
scroll to position [546, 0]
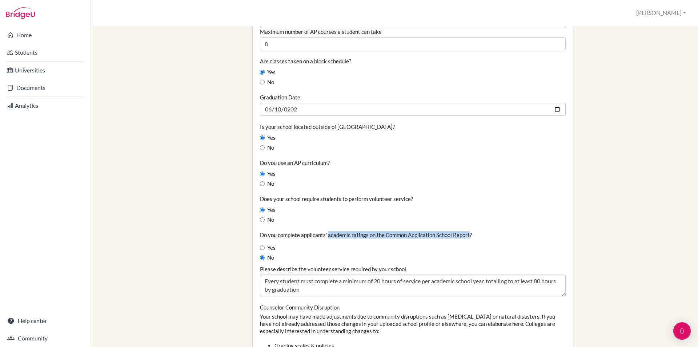
drag, startPoint x: 327, startPoint y: 236, endPoint x: 468, endPoint y: 233, distance: 141.1
click at [468, 233] on label "Do you complete applicants' academic ratings on the Common Application School R…" at bounding box center [366, 234] width 212 height 7
copy label "academic ratings on the Common Application School Report"
click at [261, 246] on input "Yes" at bounding box center [262, 247] width 5 height 5
radio input "true"
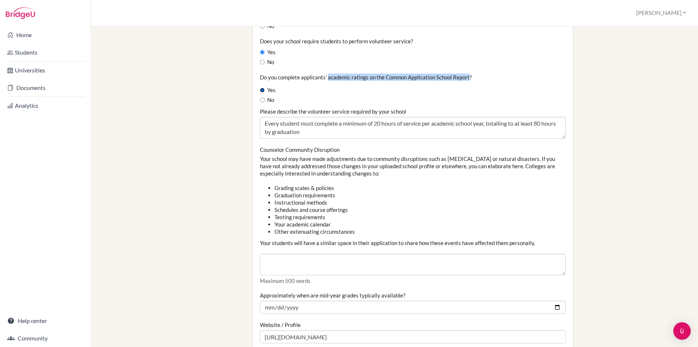
scroll to position [727, 0]
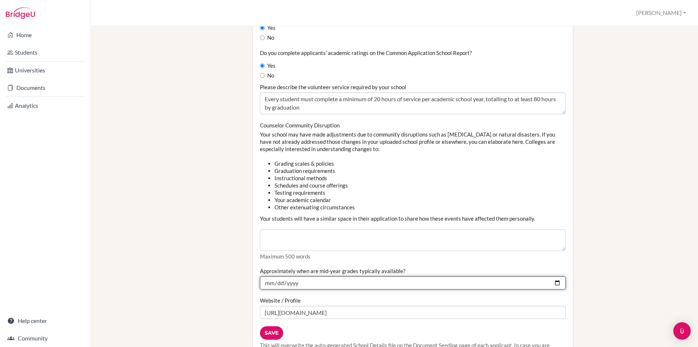
click at [296, 283] on input "2025-01-14" at bounding box center [413, 282] width 306 height 13
click at [299, 282] on input "2025-01-14" at bounding box center [413, 282] width 306 height 13
click at [296, 282] on input "2025-01-14" at bounding box center [413, 282] width 306 height 13
type input "[DATE]"
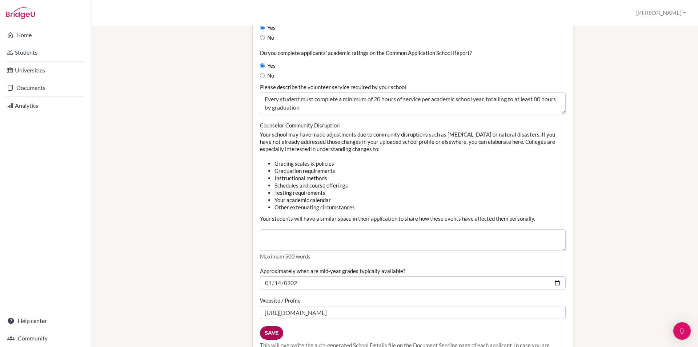
click at [267, 333] on input "Save" at bounding box center [271, 332] width 23 height 13
